Goal: Task Accomplishment & Management: Manage account settings

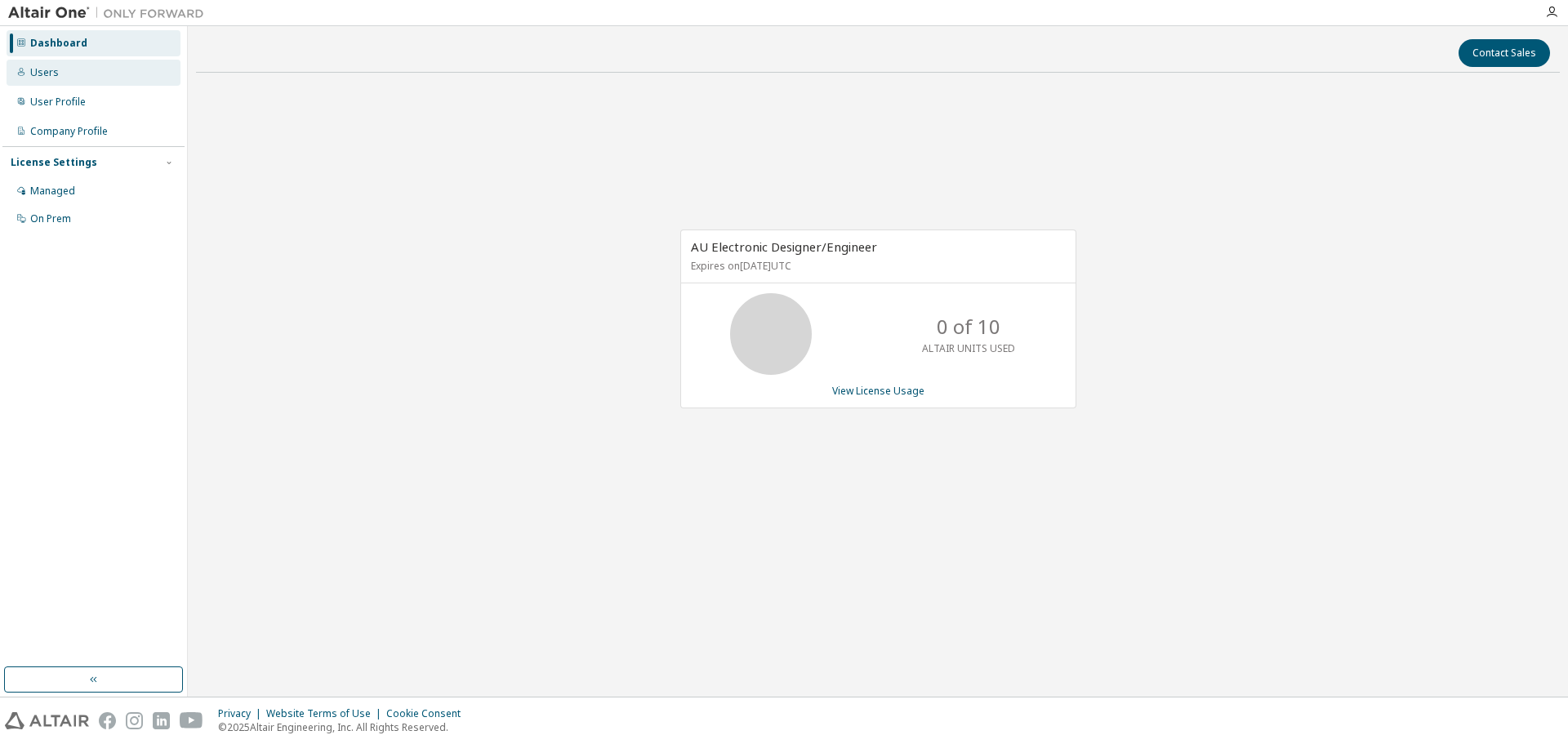
click at [84, 80] on div "Users" at bounding box center [93, 72] width 174 height 26
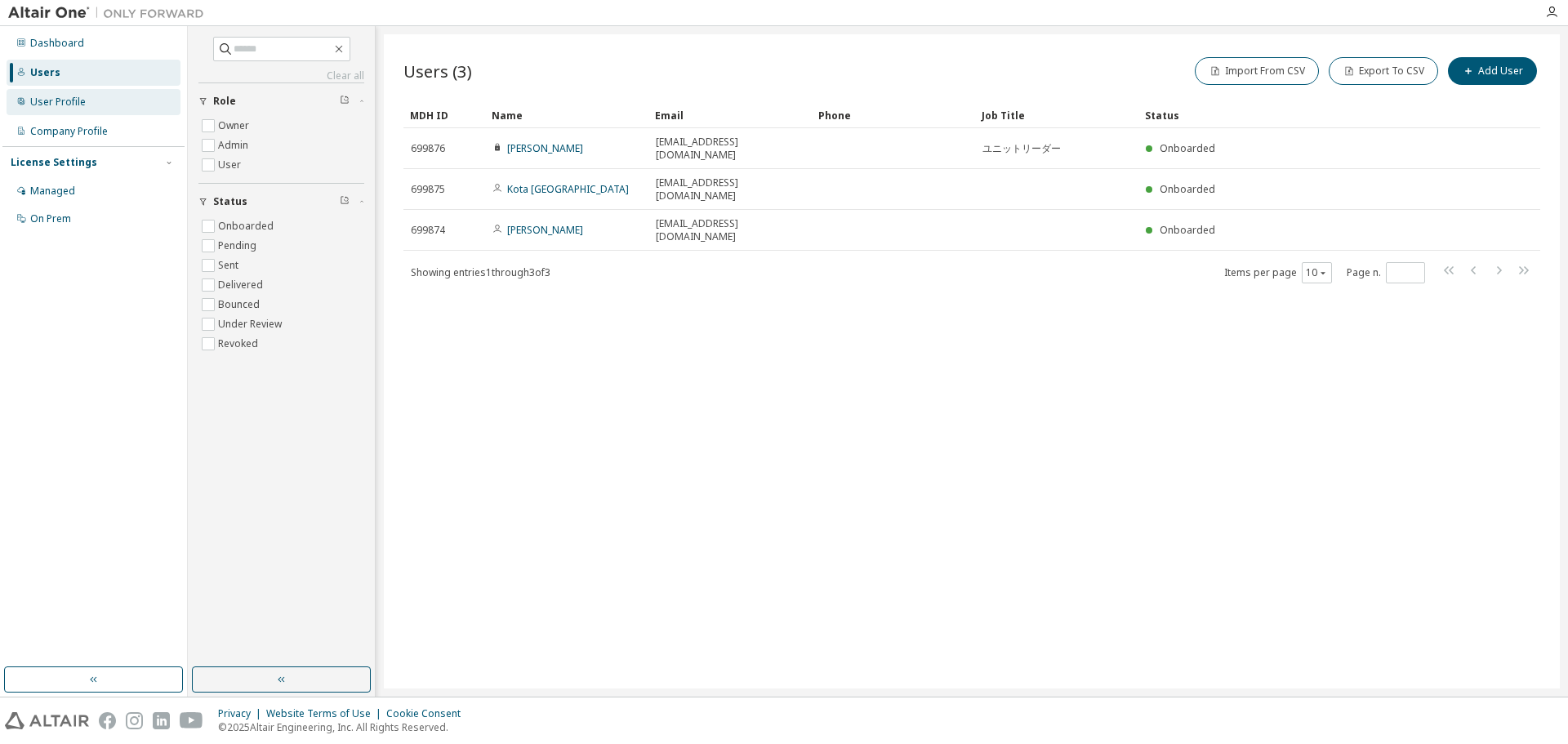
click at [66, 102] on div "User Profile" at bounding box center [58, 103] width 56 height 13
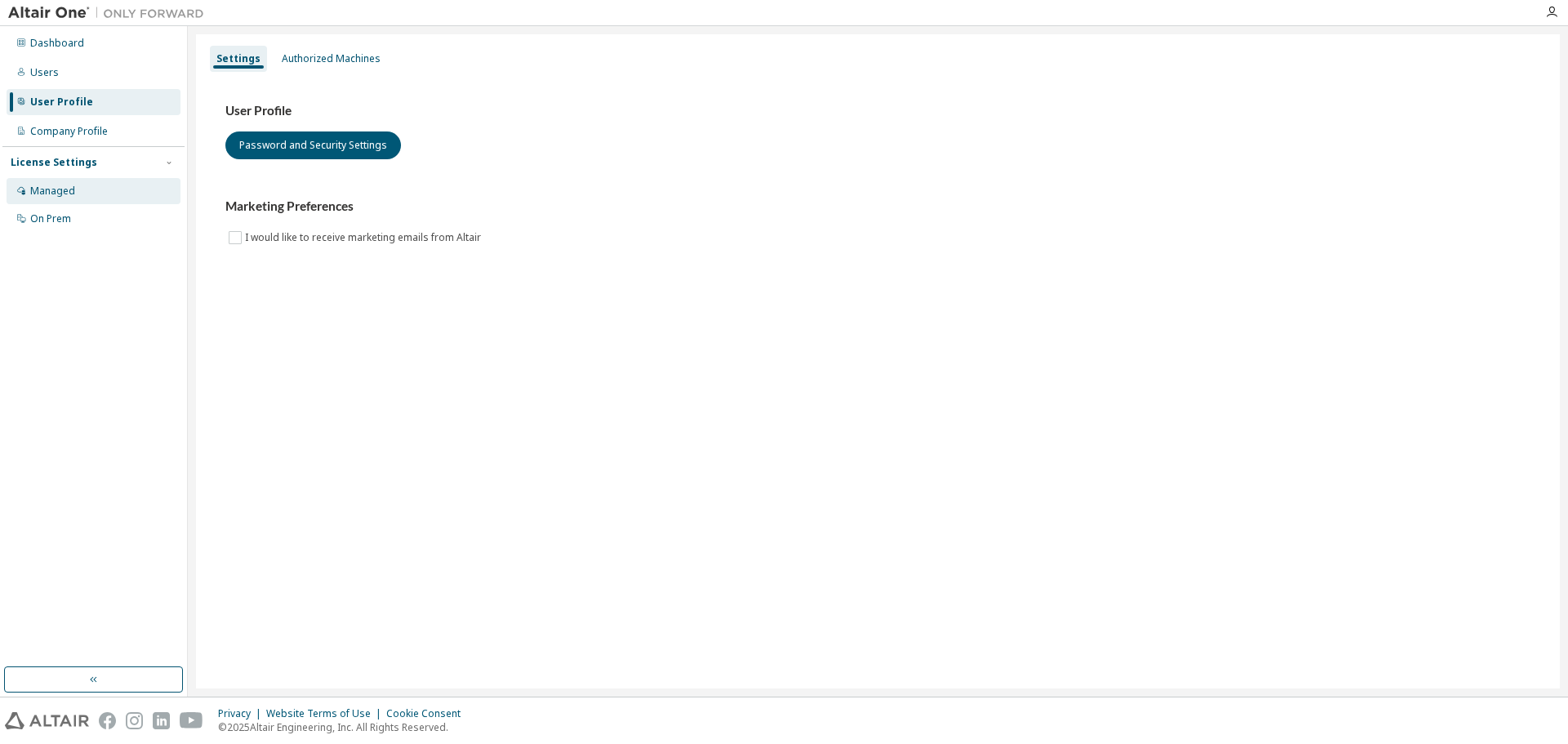
click at [85, 188] on div "Managed" at bounding box center [93, 190] width 174 height 26
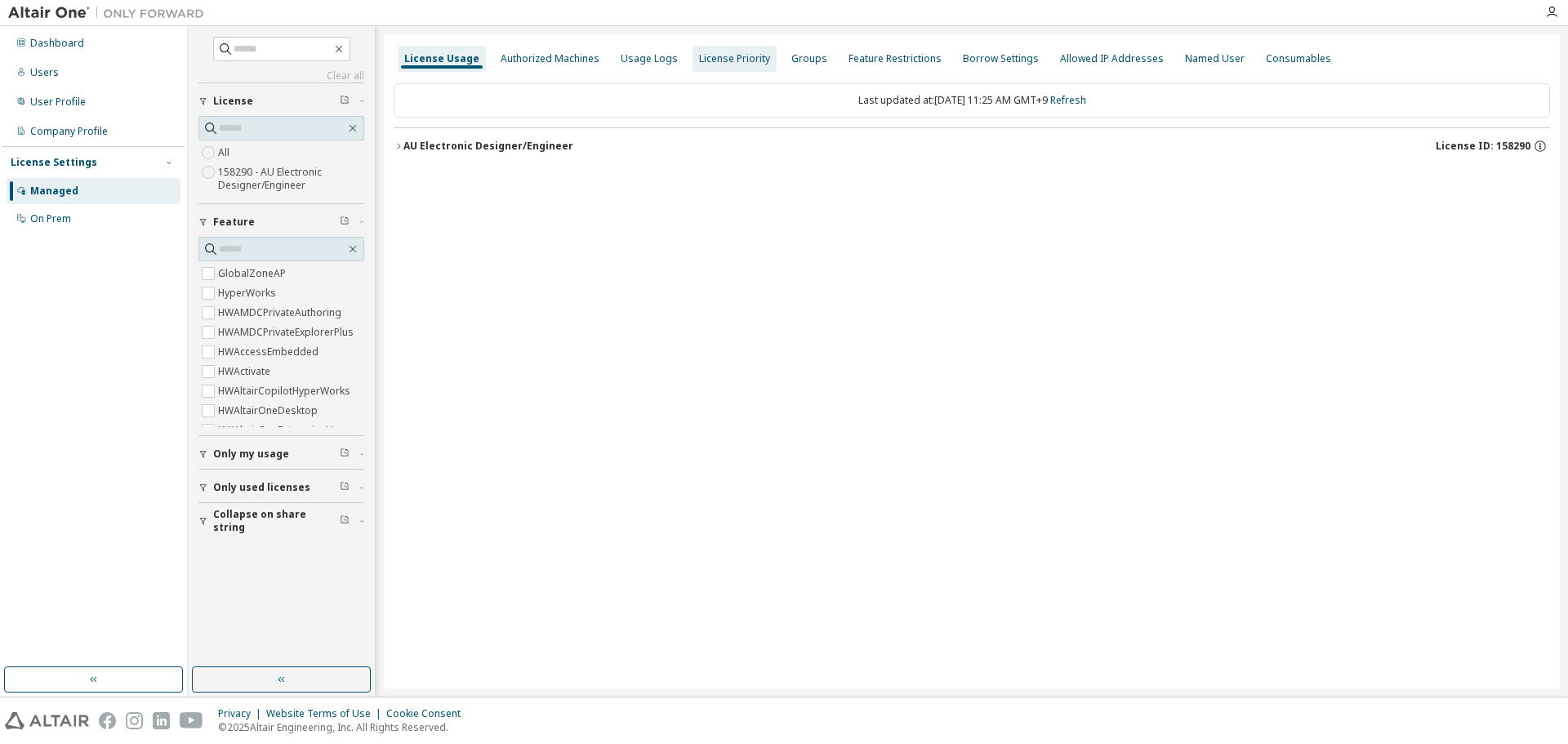
click at [712, 61] on div "License Priority" at bounding box center [734, 59] width 71 height 13
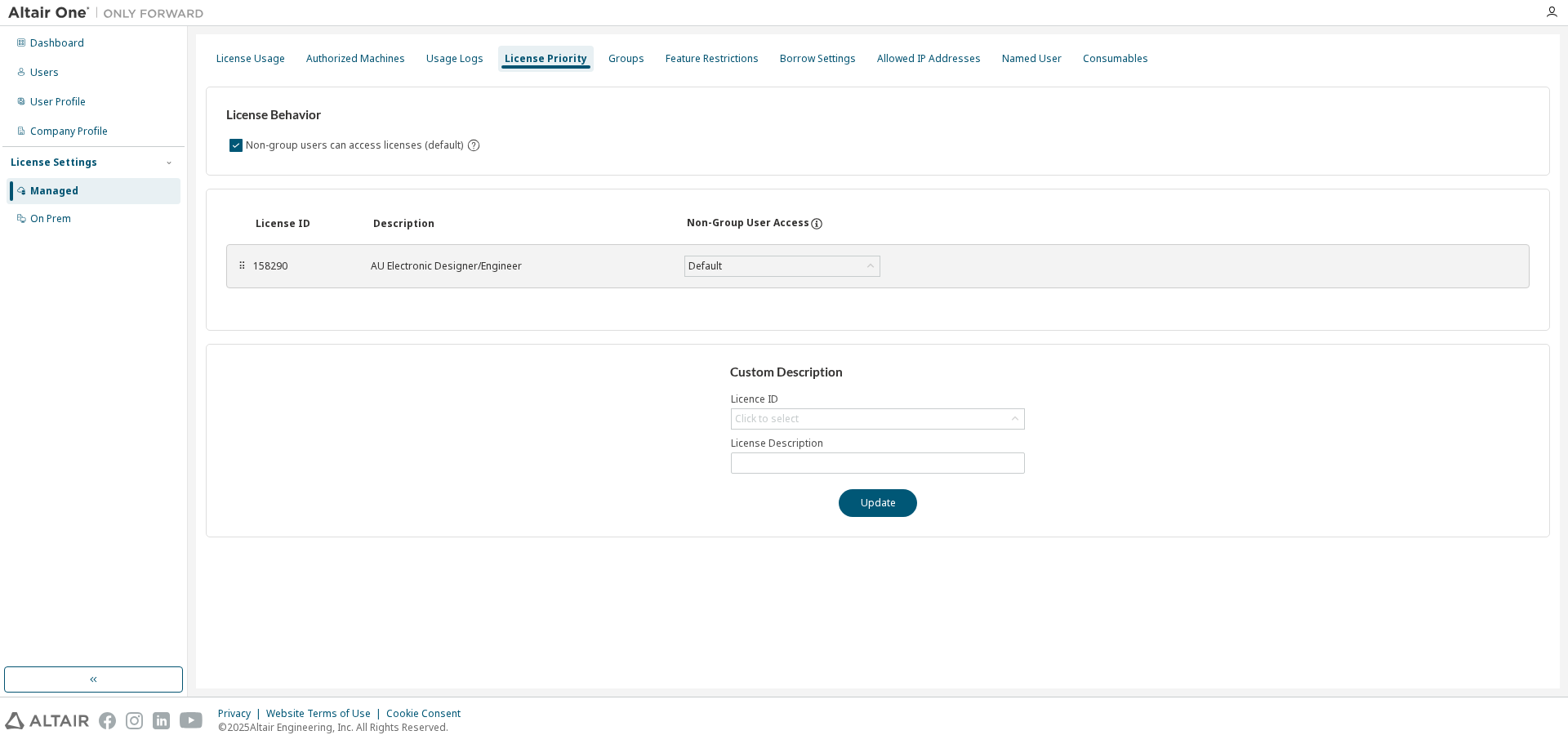
click at [263, 265] on div "158290" at bounding box center [302, 266] width 98 height 13
click at [56, 39] on div "Dashboard" at bounding box center [57, 43] width 54 height 13
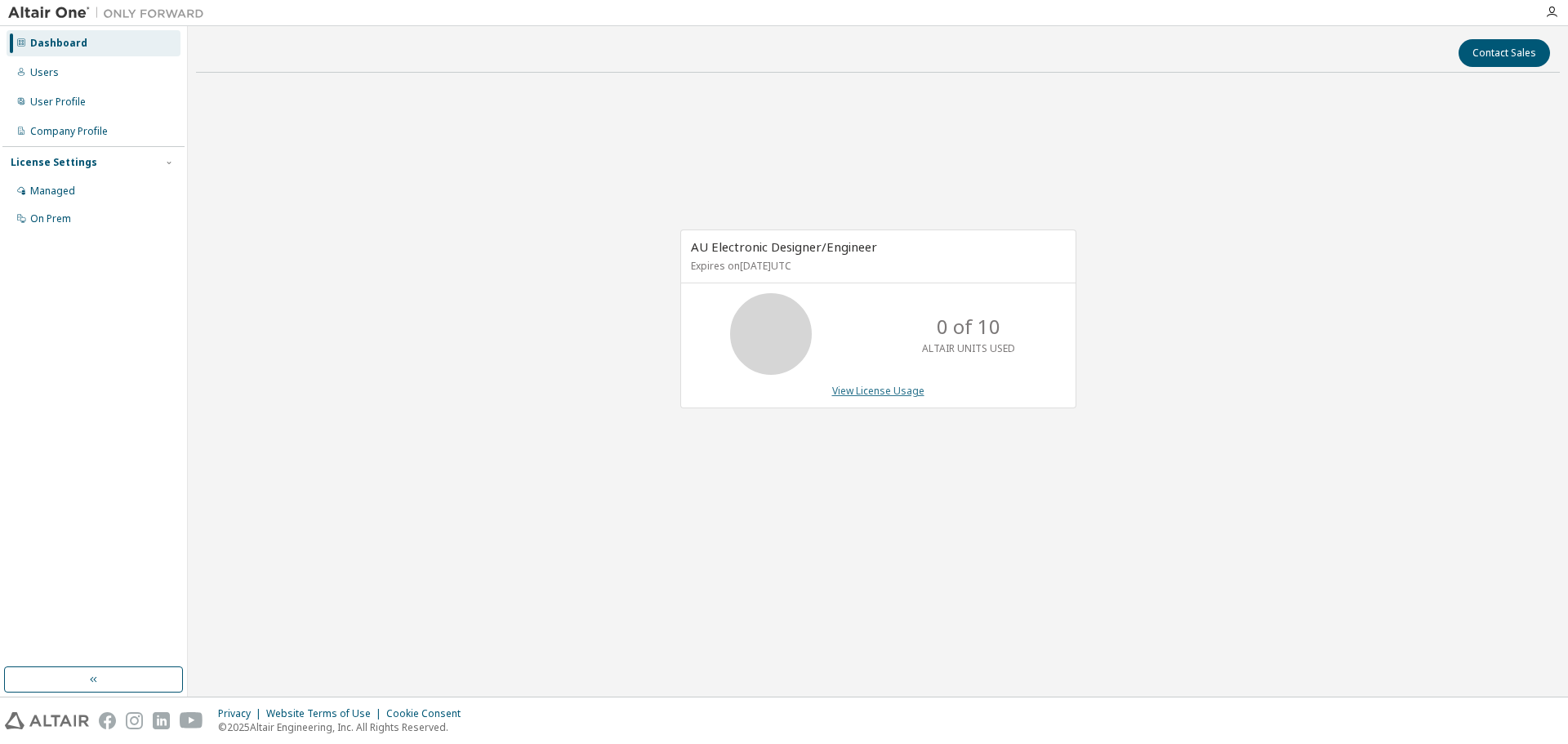
click at [876, 396] on link "View License Usage" at bounding box center [878, 390] width 93 height 14
